Goal: Obtain resource: Download file/media

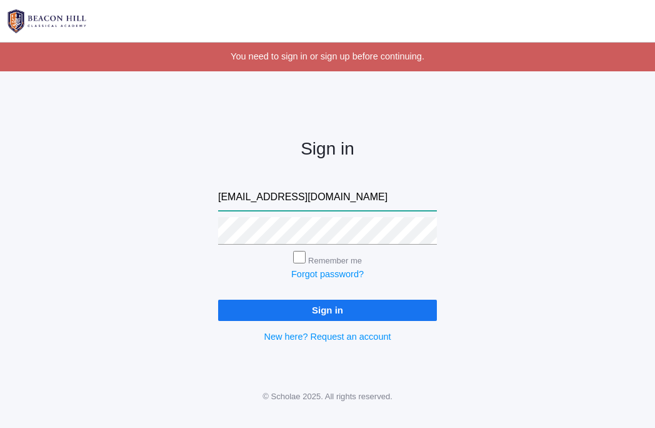
type input "lauramarieewing@gmail.com"
click at [337, 307] on input "Sign in" at bounding box center [327, 309] width 219 height 21
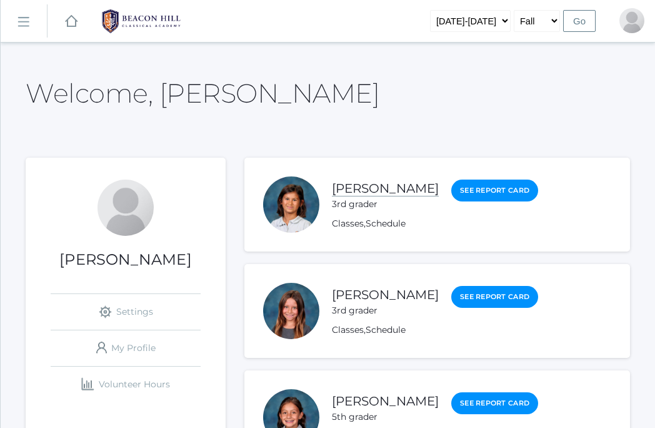
click at [388, 192] on link "[PERSON_NAME]" at bounding box center [385, 189] width 107 height 16
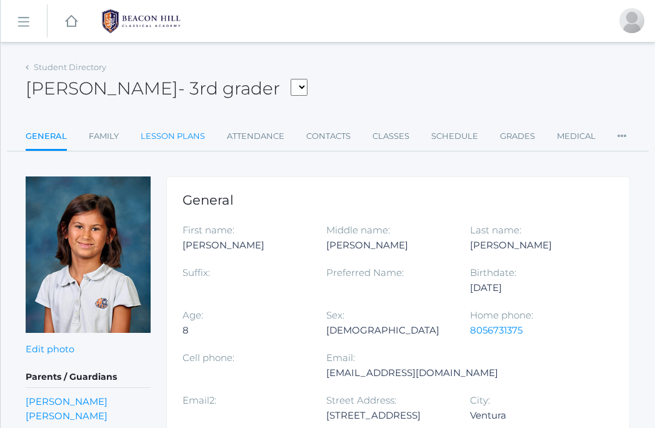
click at [197, 144] on link "Lesson Plans" at bounding box center [173, 136] width 64 height 25
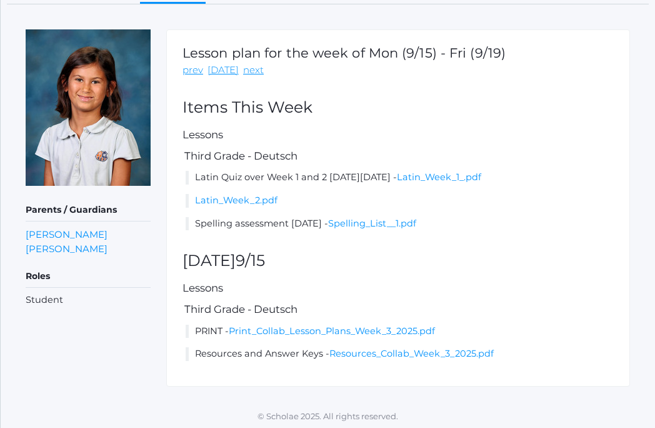
scroll to position [146, 0]
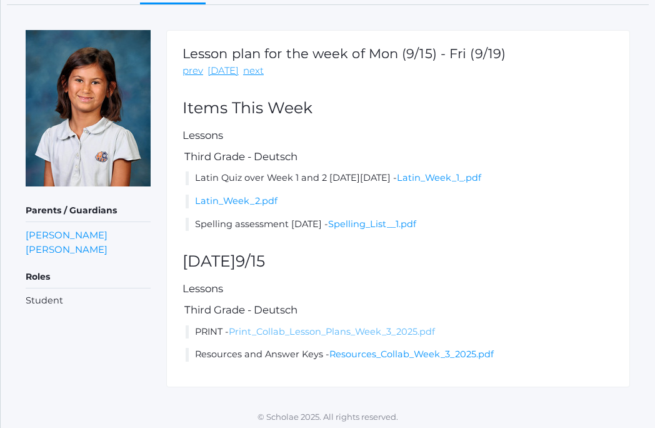
click at [257, 326] on link "Print_Collab_Lesson_Plans_Week_3_2025.pdf" at bounding box center [332, 331] width 206 height 11
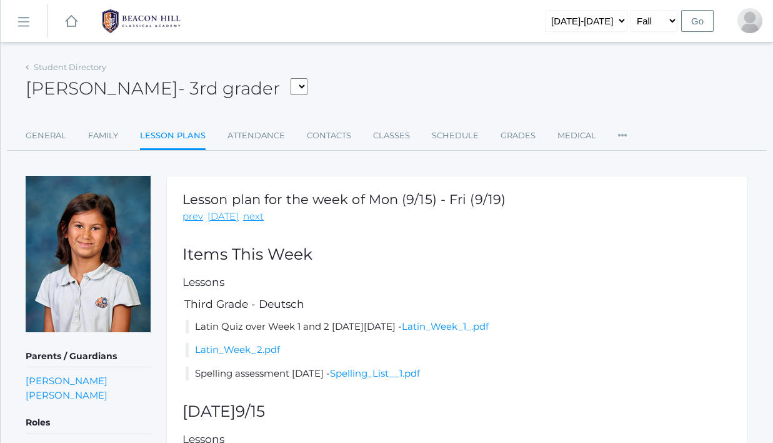
scroll to position [0, 0]
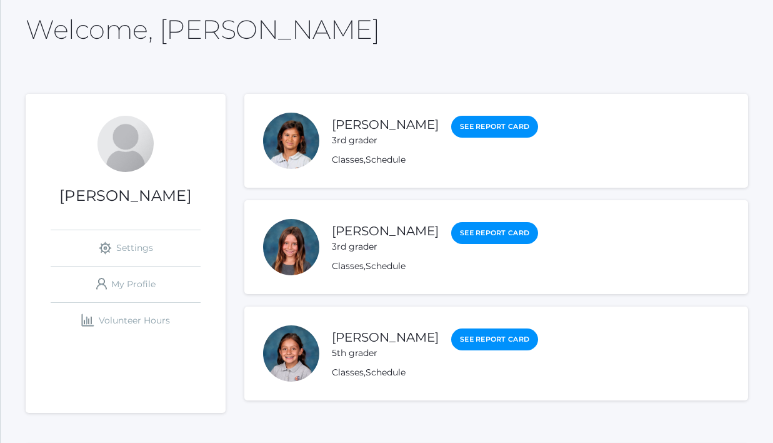
scroll to position [143, 0]
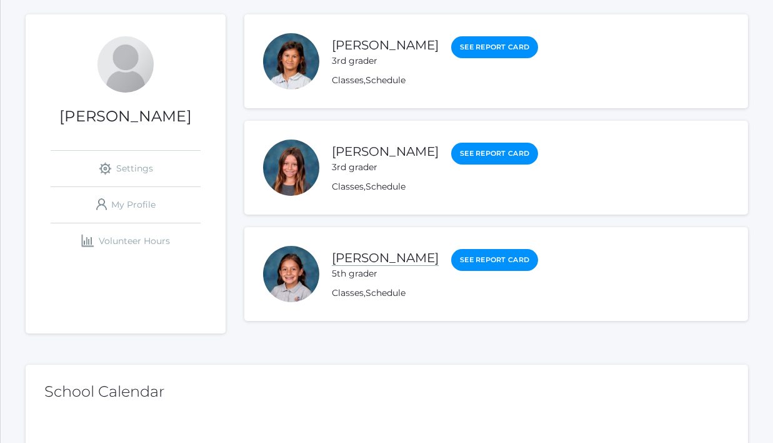
click at [388, 262] on link "[PERSON_NAME]" at bounding box center [385, 258] width 107 height 16
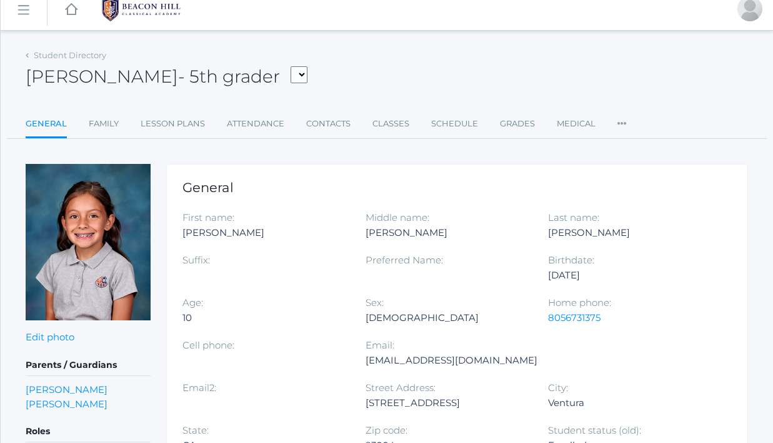
scroll to position [16, 0]
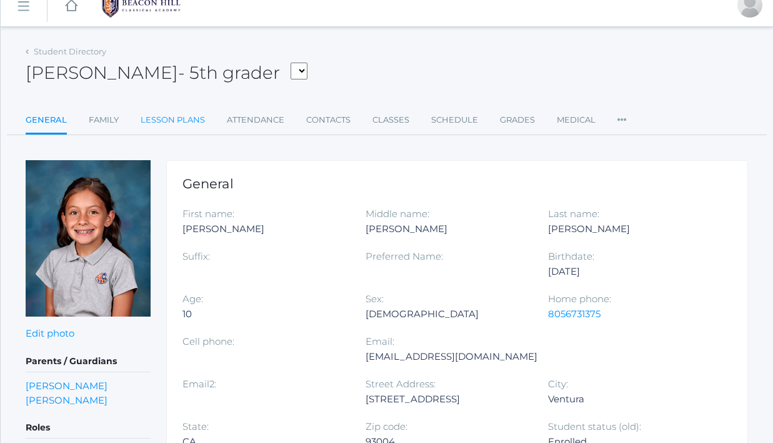
click at [188, 114] on link "Lesson Plans" at bounding box center [173, 120] width 64 height 25
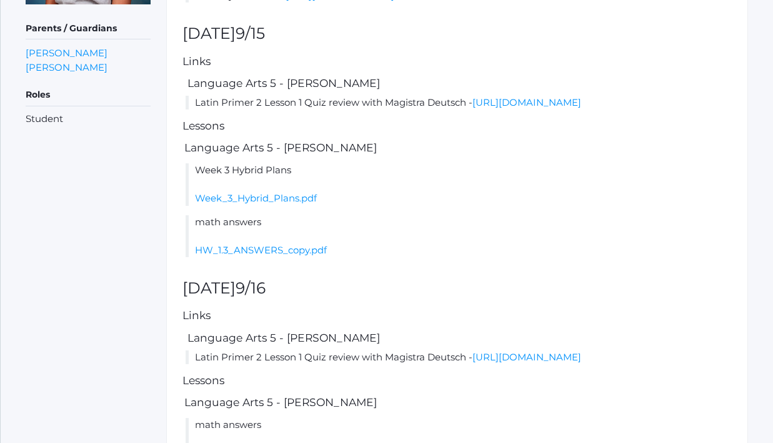
scroll to position [328, 0]
click at [306, 204] on link "Week_3_Hybrid_Plans.pdf" at bounding box center [256, 198] width 122 height 12
